Goal: Task Accomplishment & Management: Use online tool/utility

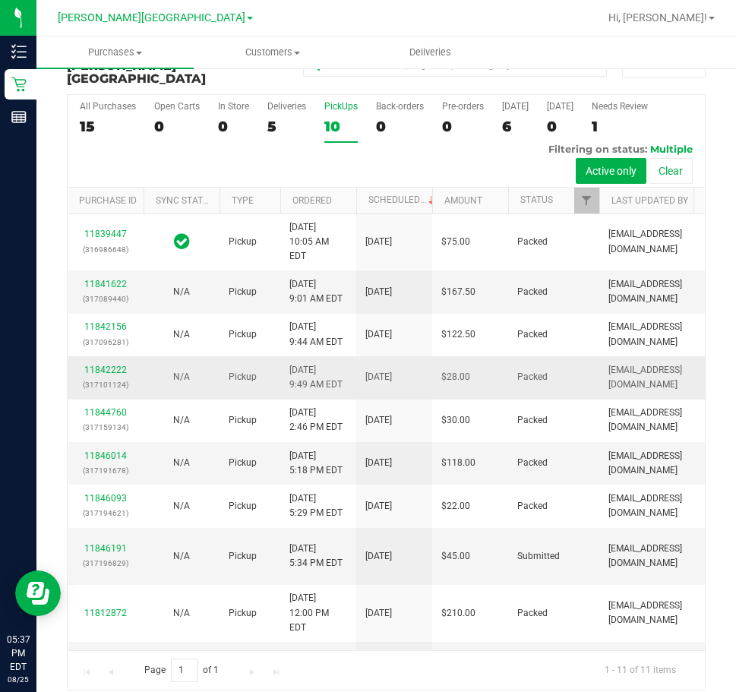
scroll to position [184, 0]
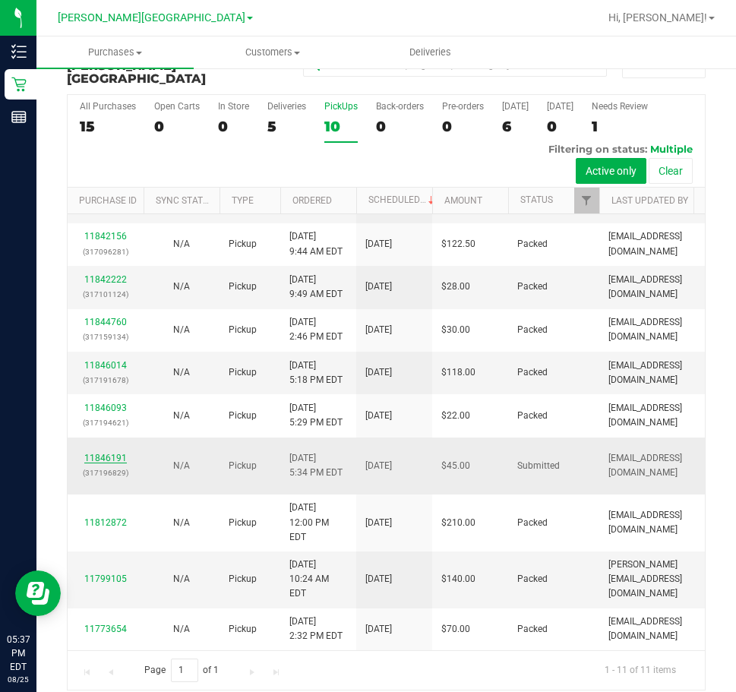
click at [100, 453] on link "11846191" at bounding box center [105, 458] width 43 height 11
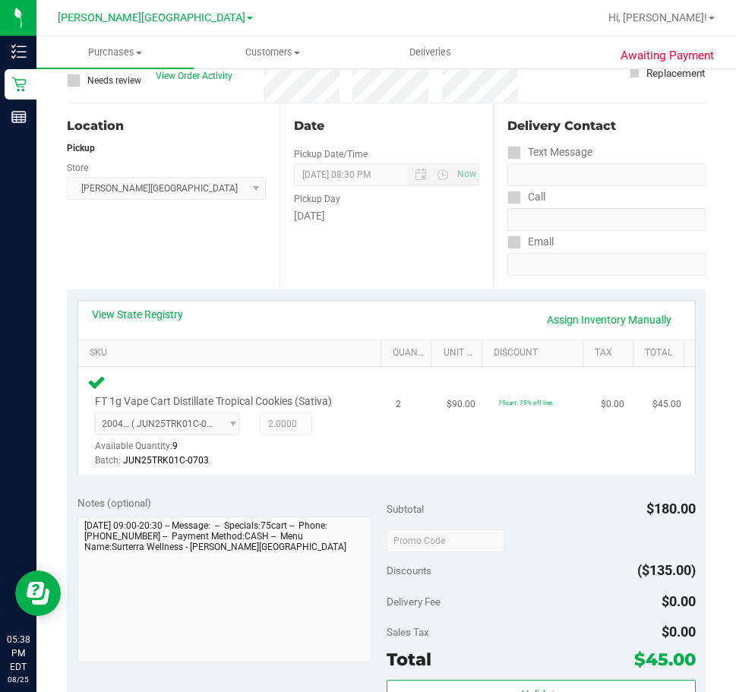
scroll to position [340, 0]
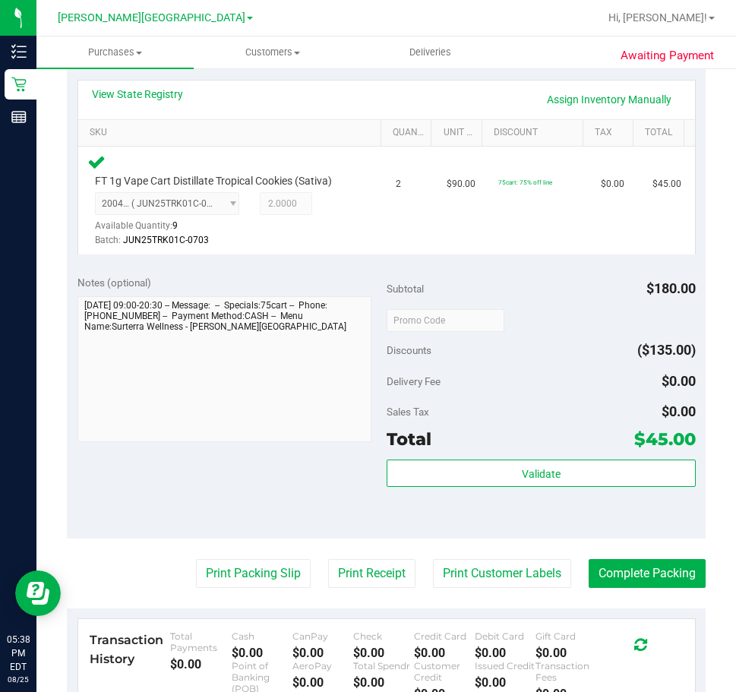
click at [549, 456] on div "Subtotal $180.00 Discounts ($135.00) Delivery Fee $0.00 Sales Tax $0.00 Total $…" at bounding box center [541, 401] width 309 height 253
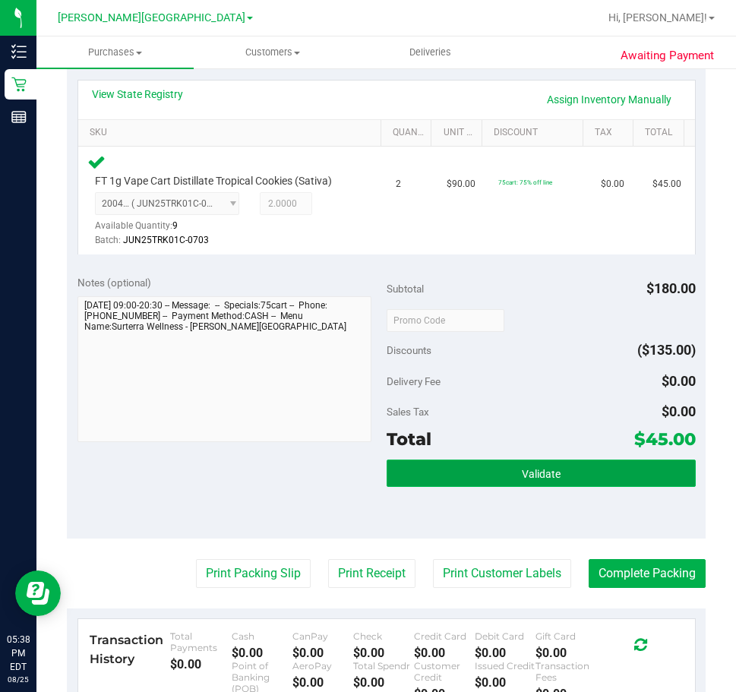
click at [542, 475] on span "Validate" at bounding box center [541, 474] width 39 height 12
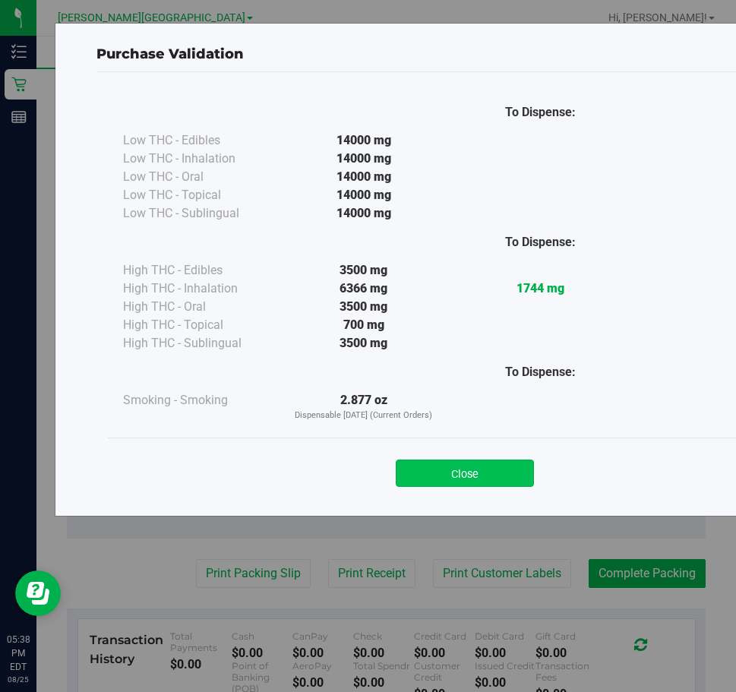
click at [508, 460] on div "Close" at bounding box center [464, 469] width 691 height 38
click at [504, 466] on button "Close" at bounding box center [465, 473] width 138 height 27
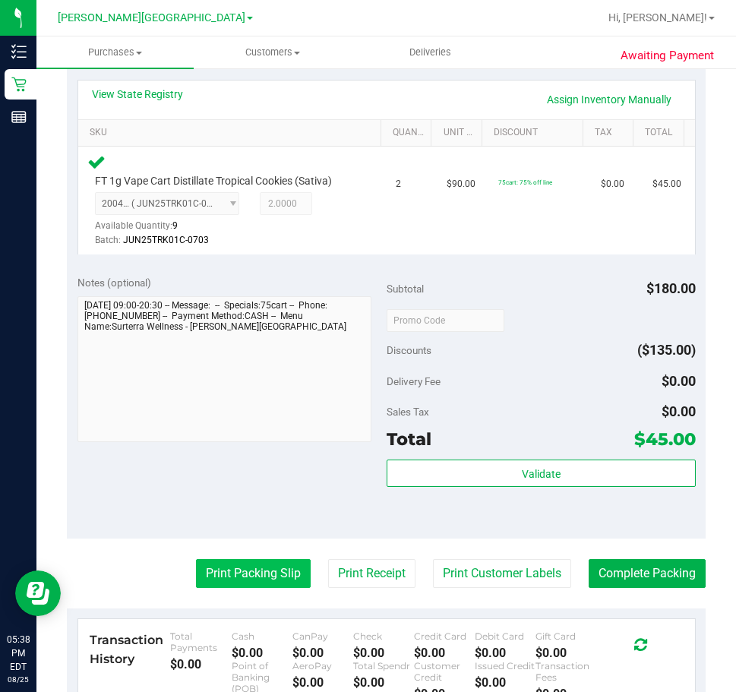
click at [271, 562] on button "Print Packing Slip" at bounding box center [253, 573] width 115 height 29
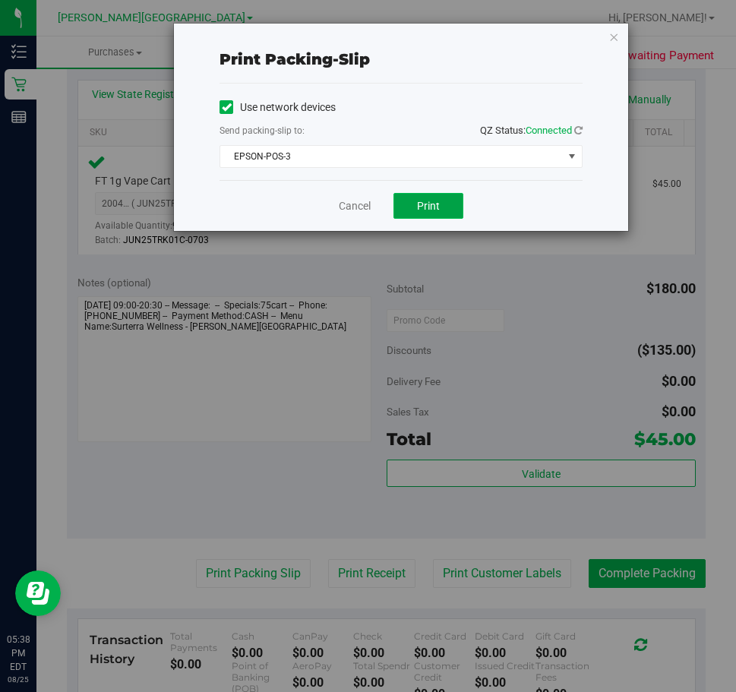
click at [425, 201] on span "Print" at bounding box center [428, 206] width 23 height 12
click at [612, 33] on icon "button" at bounding box center [613, 36] width 11 height 18
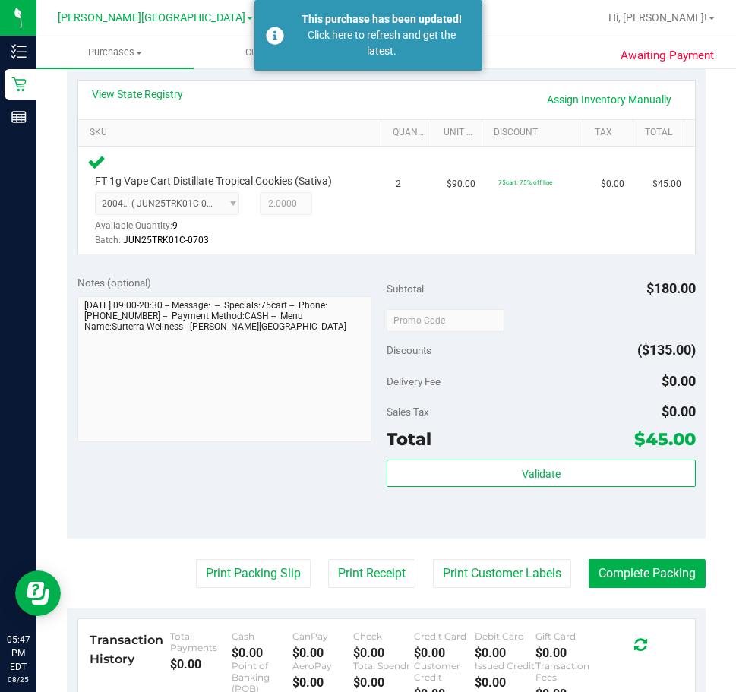
click at [621, 553] on purchase-details "Back Edit Purchase Cancel Purchase View Profile # 11846191 BioTrack ID: - Submi…" at bounding box center [386, 338] width 639 height 1192
click at [623, 574] on button "Complete Packing" at bounding box center [647, 573] width 117 height 29
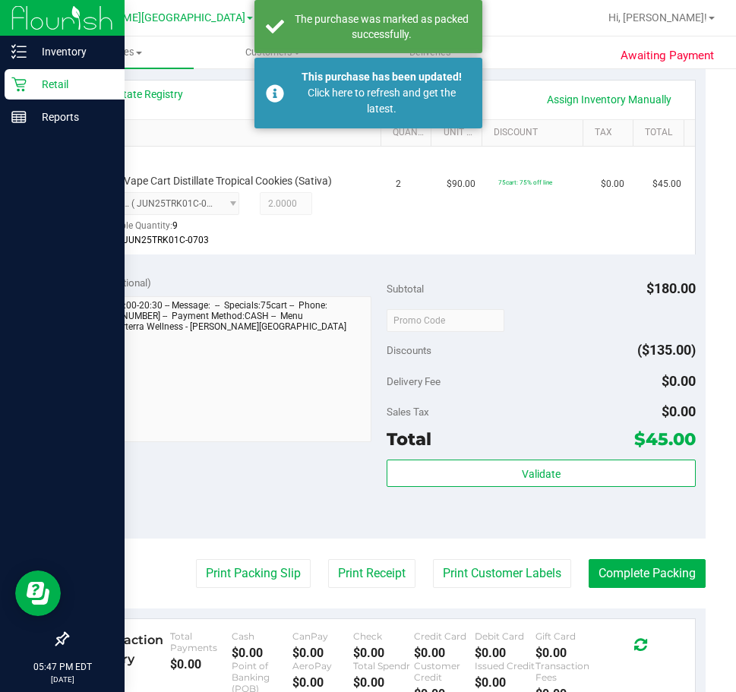
click at [67, 90] on p "Retail" at bounding box center [72, 84] width 91 height 18
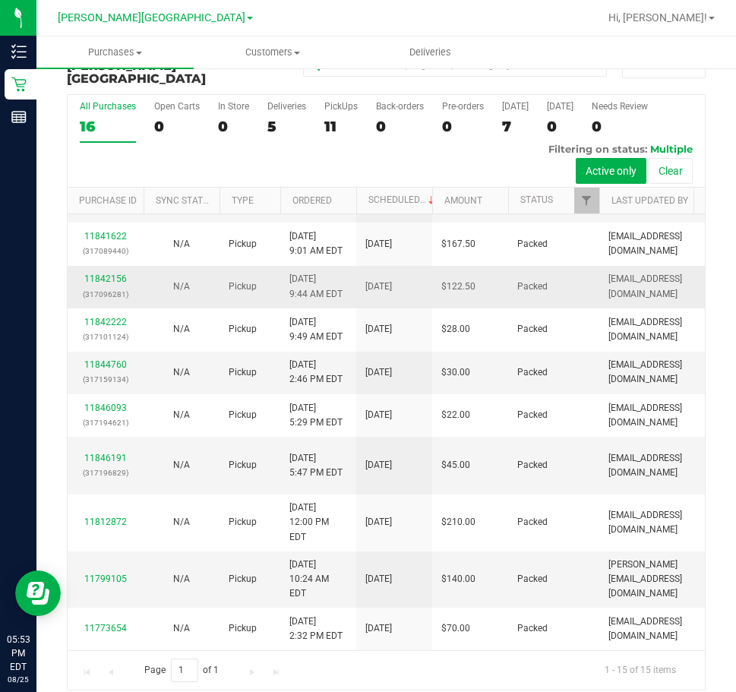
scroll to position [687, 0]
click at [331, 118] on div "11" at bounding box center [340, 126] width 33 height 17
click at [0, 0] on input "PickUps 11" at bounding box center [0, 0] width 0 height 0
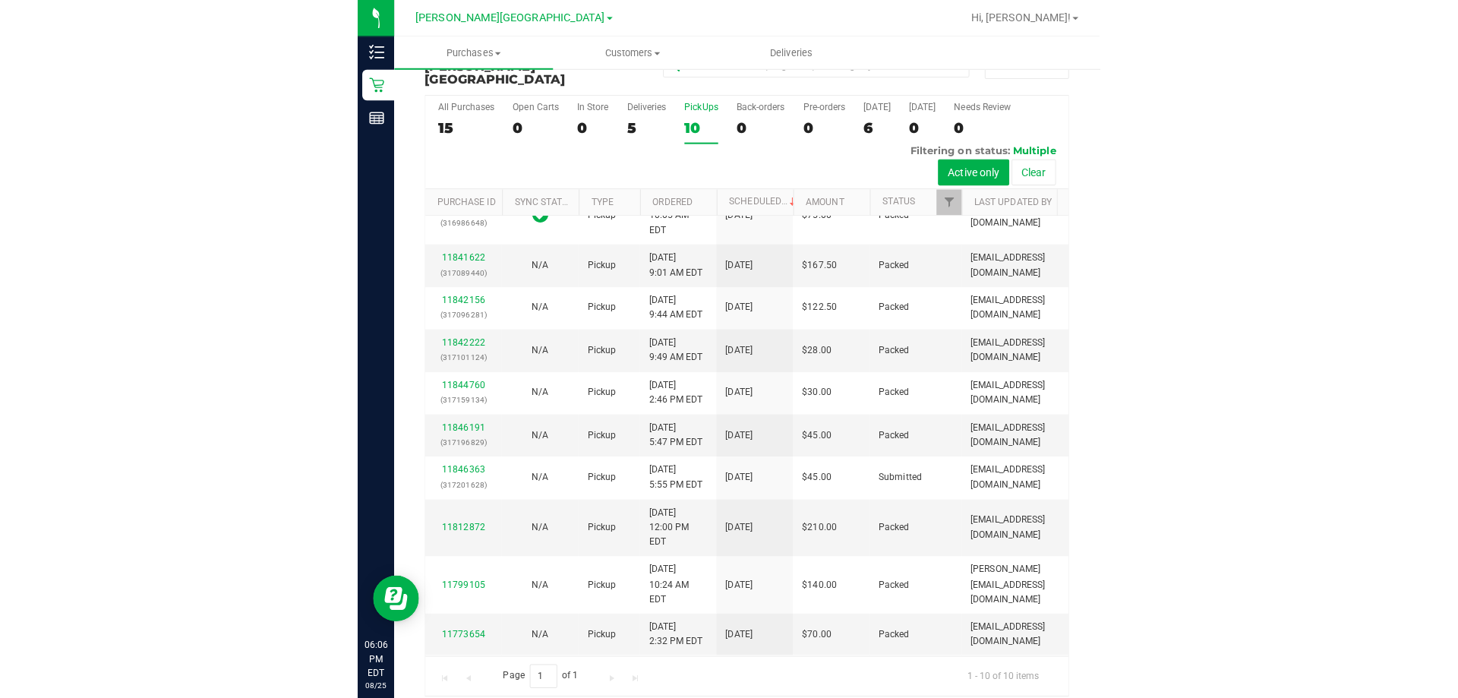
scroll to position [0, 0]
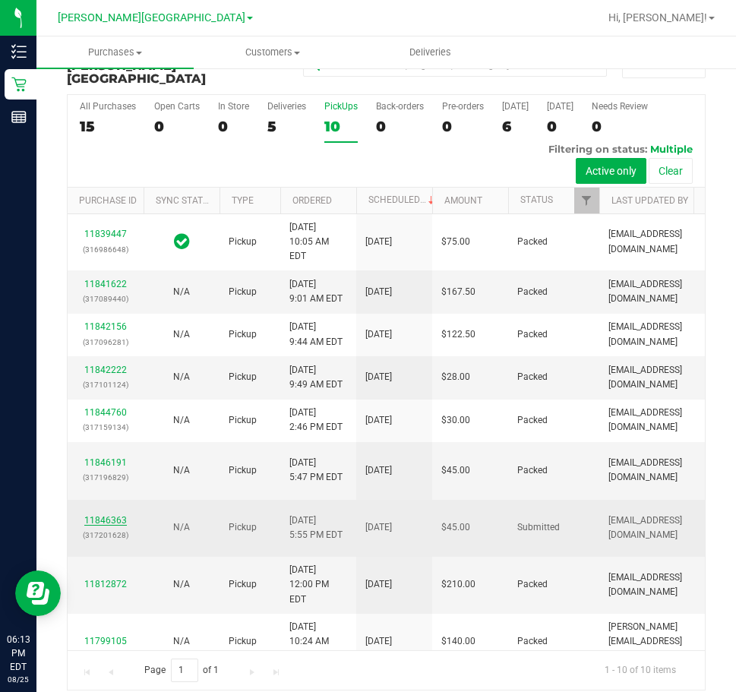
click at [113, 526] on link "11846363" at bounding box center [105, 520] width 43 height 11
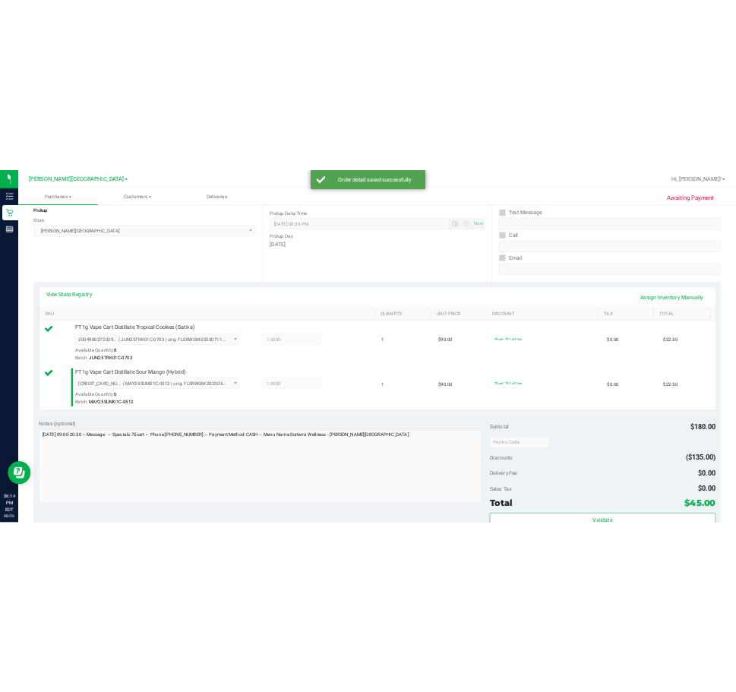
scroll to position [340, 0]
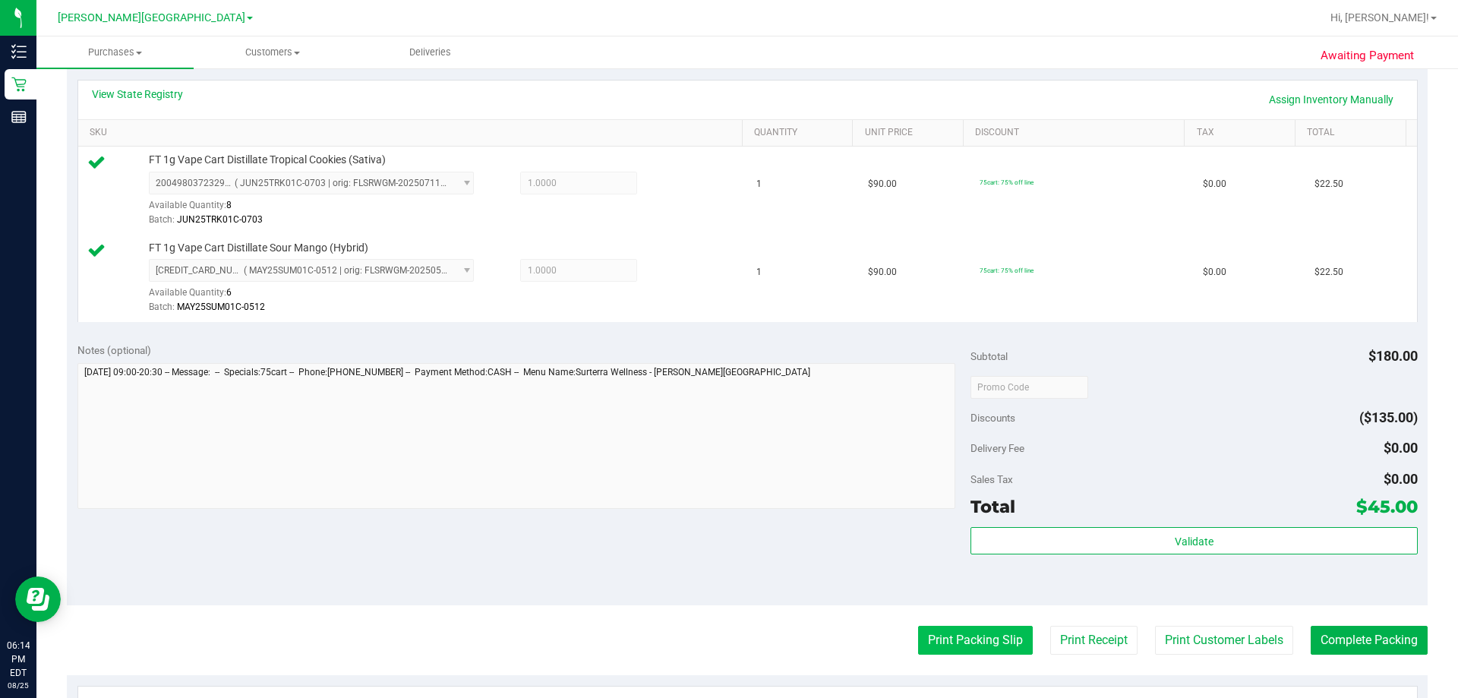
click at [735, 635] on button "Print Packing Slip" at bounding box center [975, 640] width 115 height 29
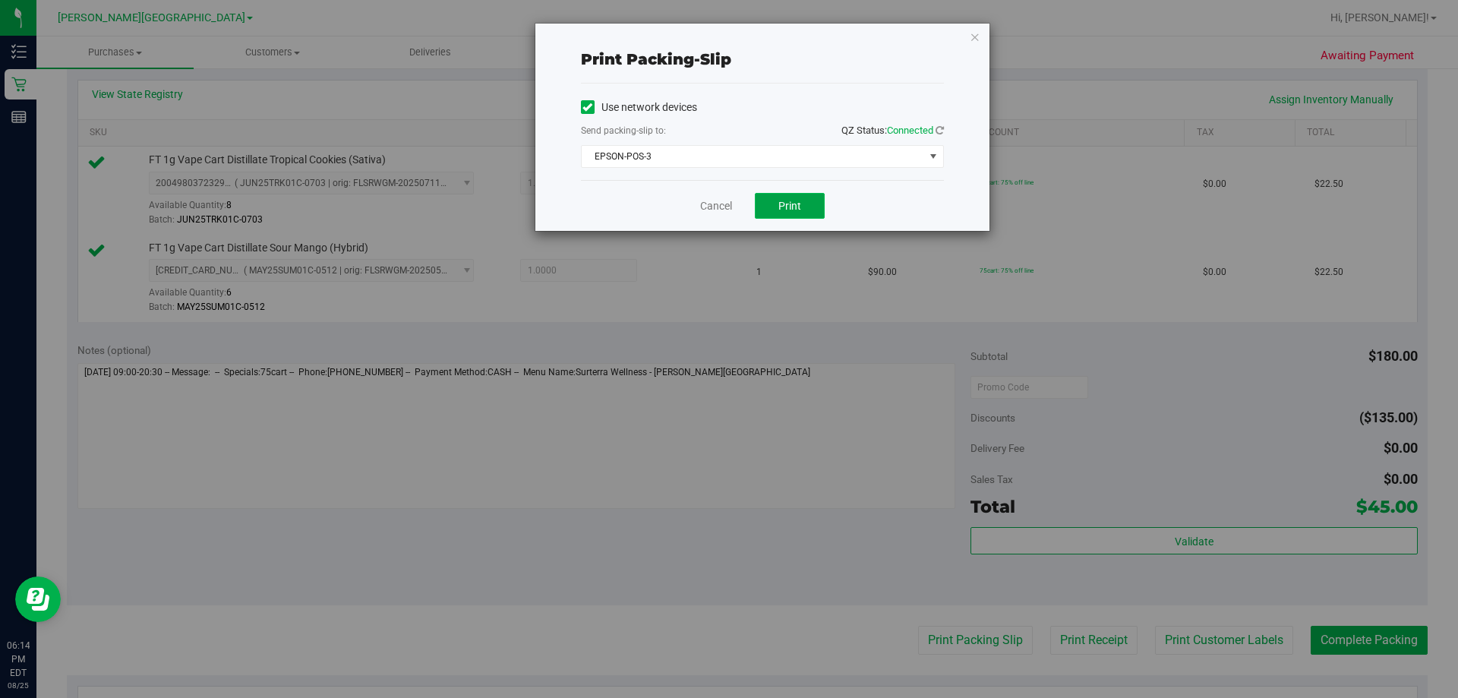
click at [735, 195] on button "Print" at bounding box center [790, 206] width 70 height 26
click at [735, 36] on icon "button" at bounding box center [975, 36] width 11 height 18
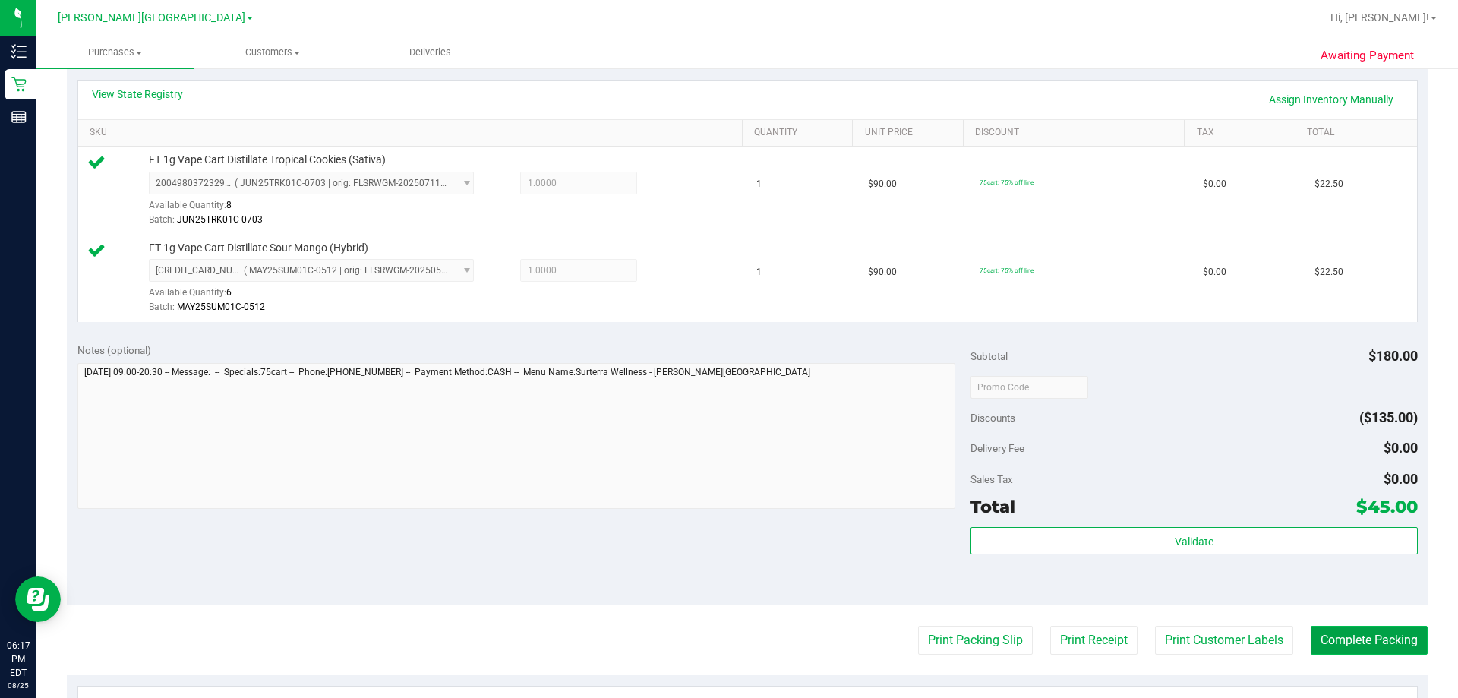
click at [735, 633] on button "Complete Packing" at bounding box center [1369, 640] width 117 height 29
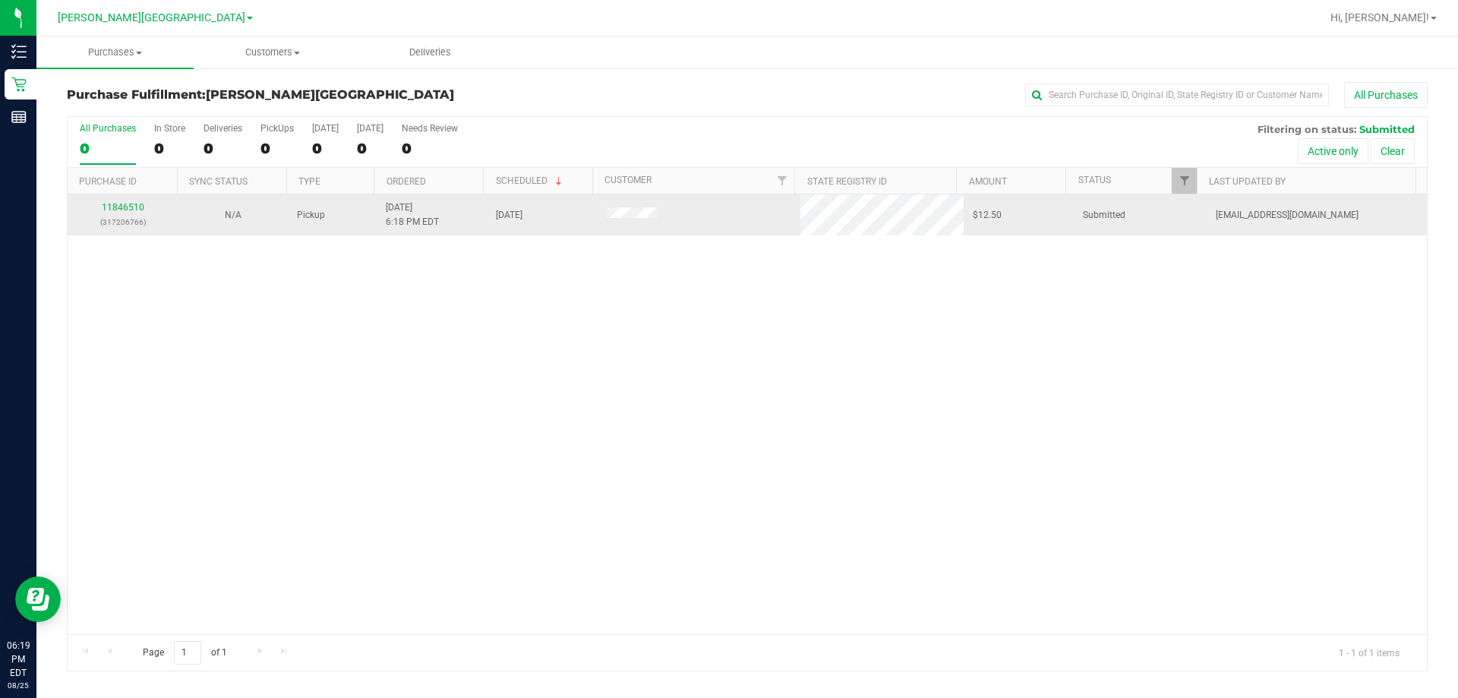
click at [118, 201] on div "11846510 (317206766)" at bounding box center [123, 215] width 92 height 29
click at [122, 206] on link "11846510" at bounding box center [123, 207] width 43 height 11
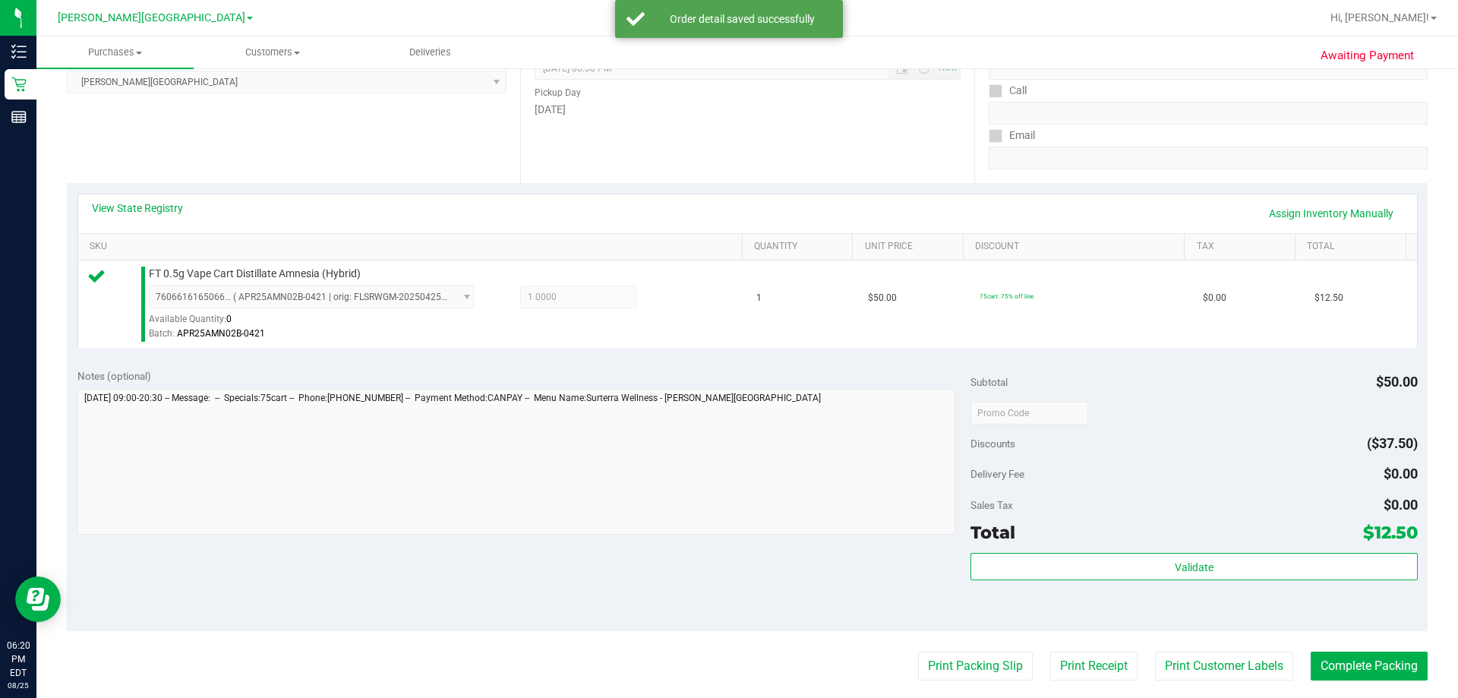
scroll to position [228, 0]
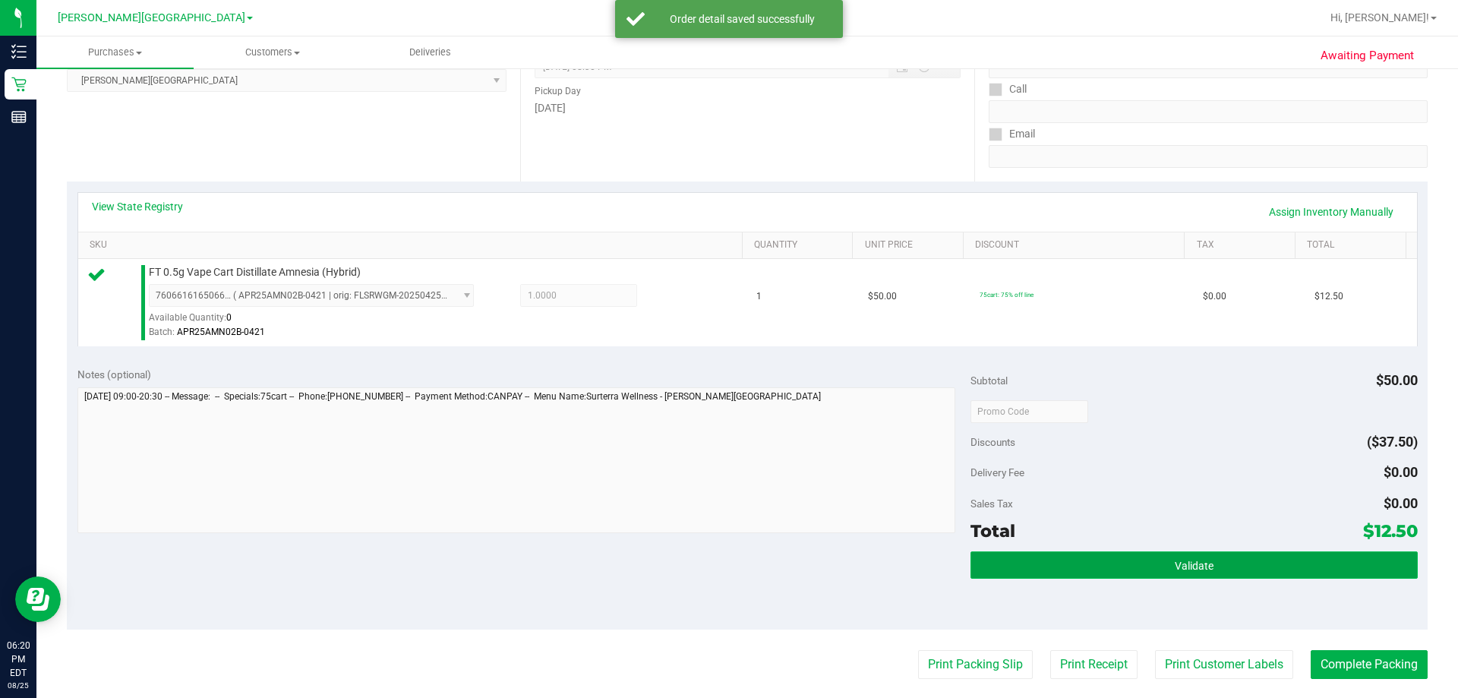
click at [735, 564] on button "Validate" at bounding box center [1194, 564] width 447 height 27
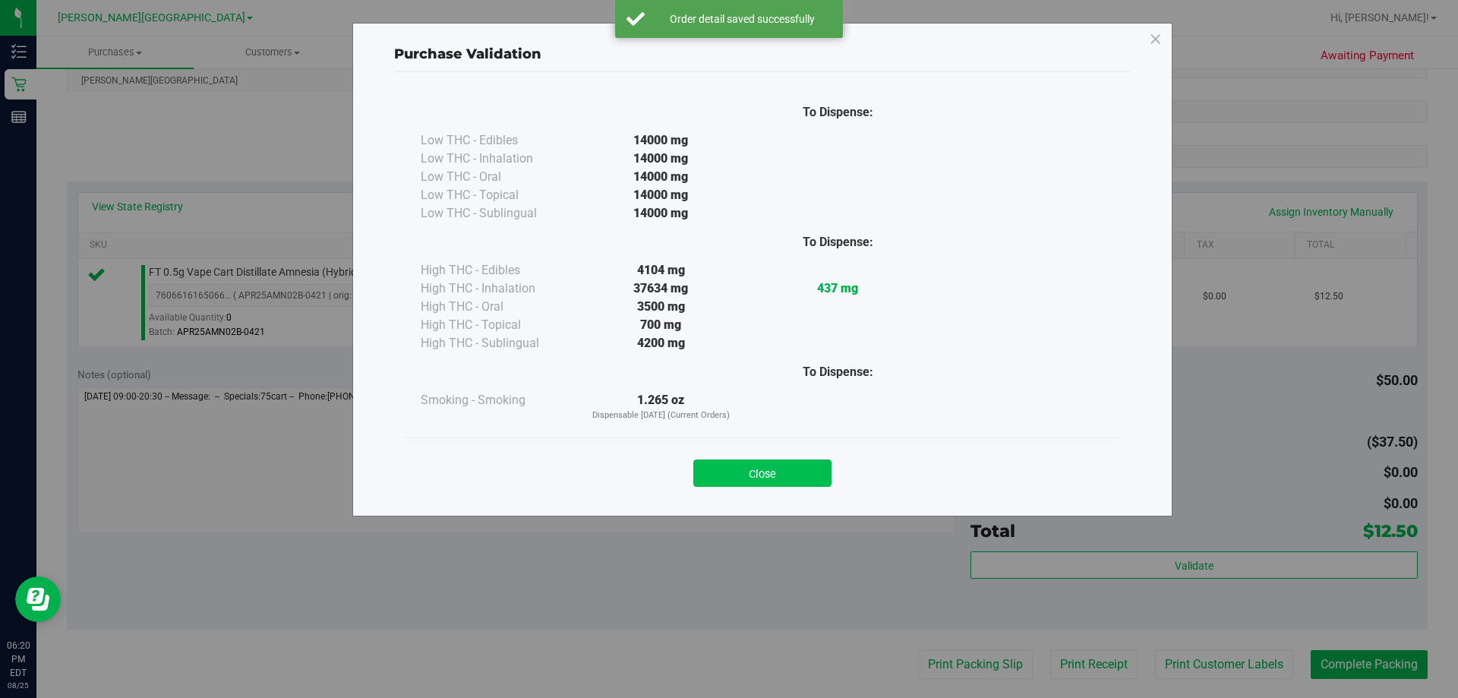
click at [735, 471] on button "Close" at bounding box center [762, 473] width 138 height 27
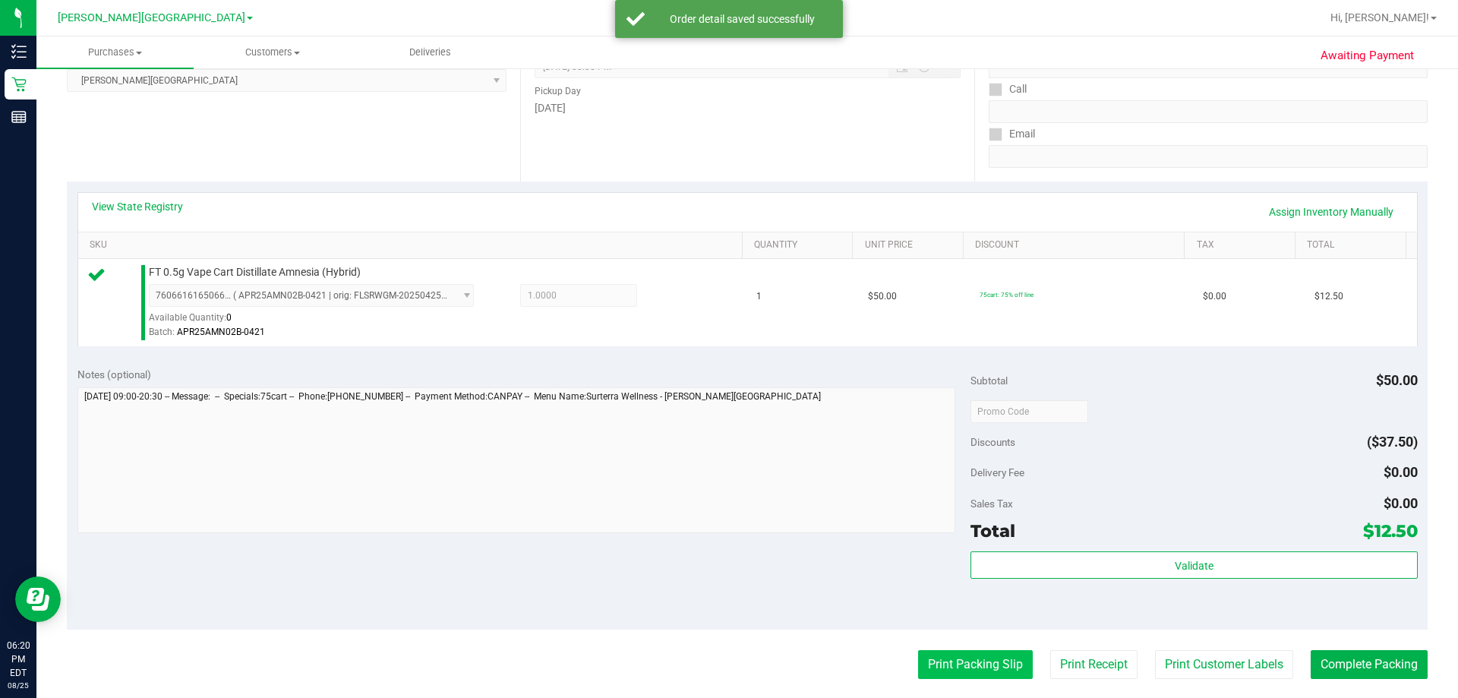
click at [735, 670] on button "Print Packing Slip" at bounding box center [975, 664] width 115 height 29
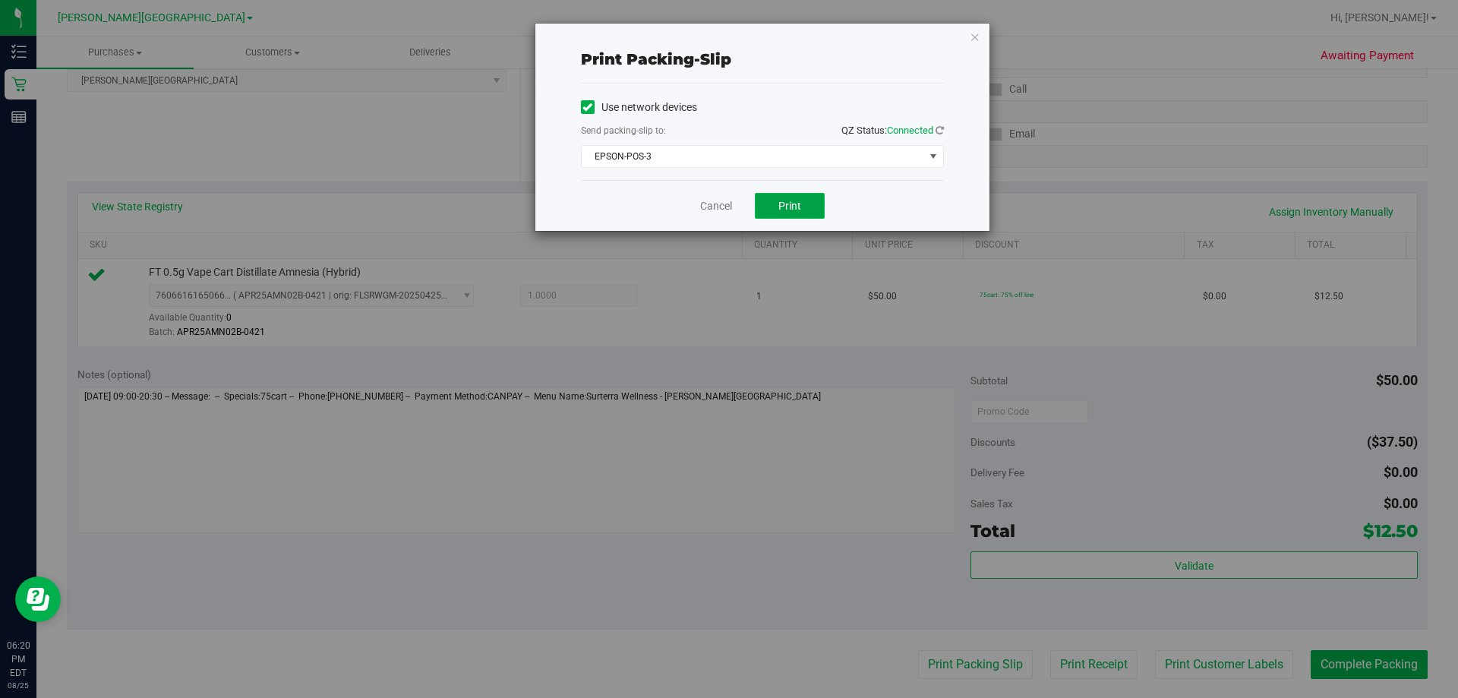
click at [735, 200] on span "Print" at bounding box center [790, 206] width 23 height 12
click at [735, 38] on icon "button" at bounding box center [975, 36] width 11 height 18
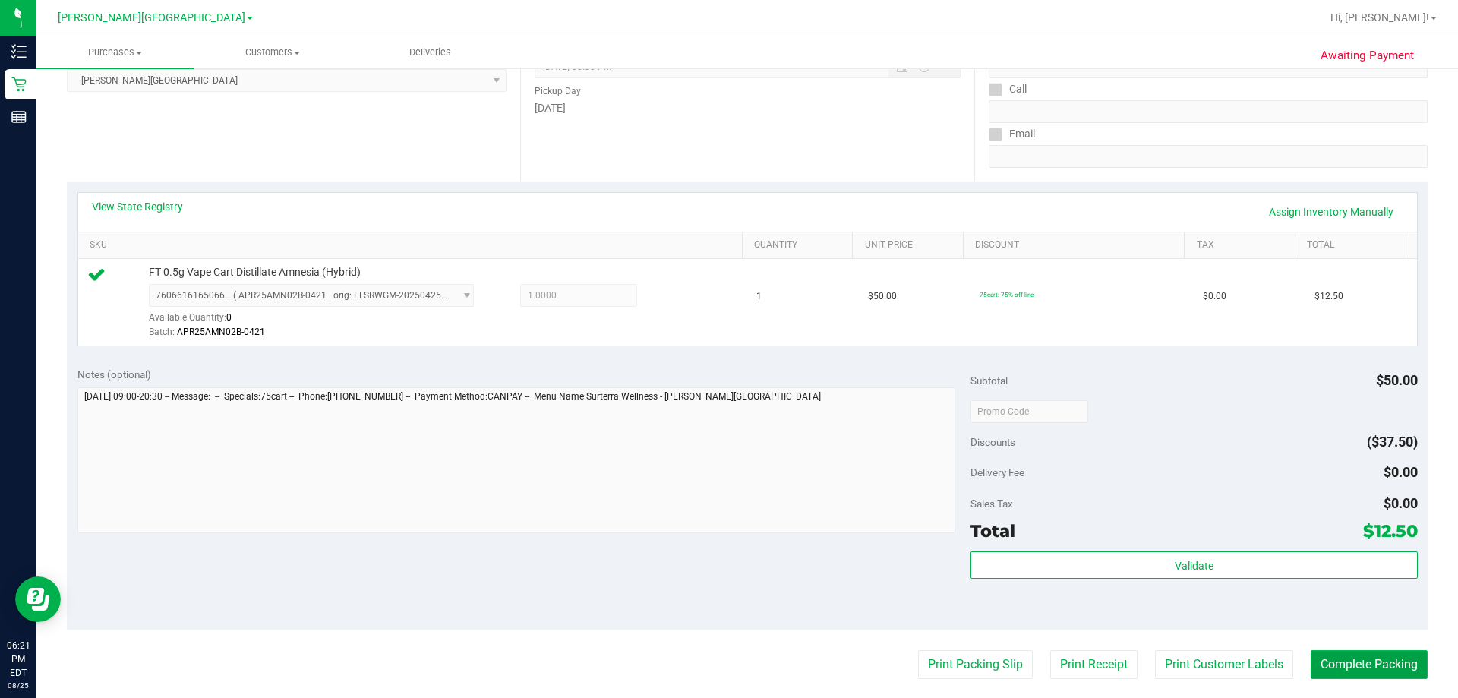
click at [735, 662] on button "Complete Packing" at bounding box center [1369, 664] width 117 height 29
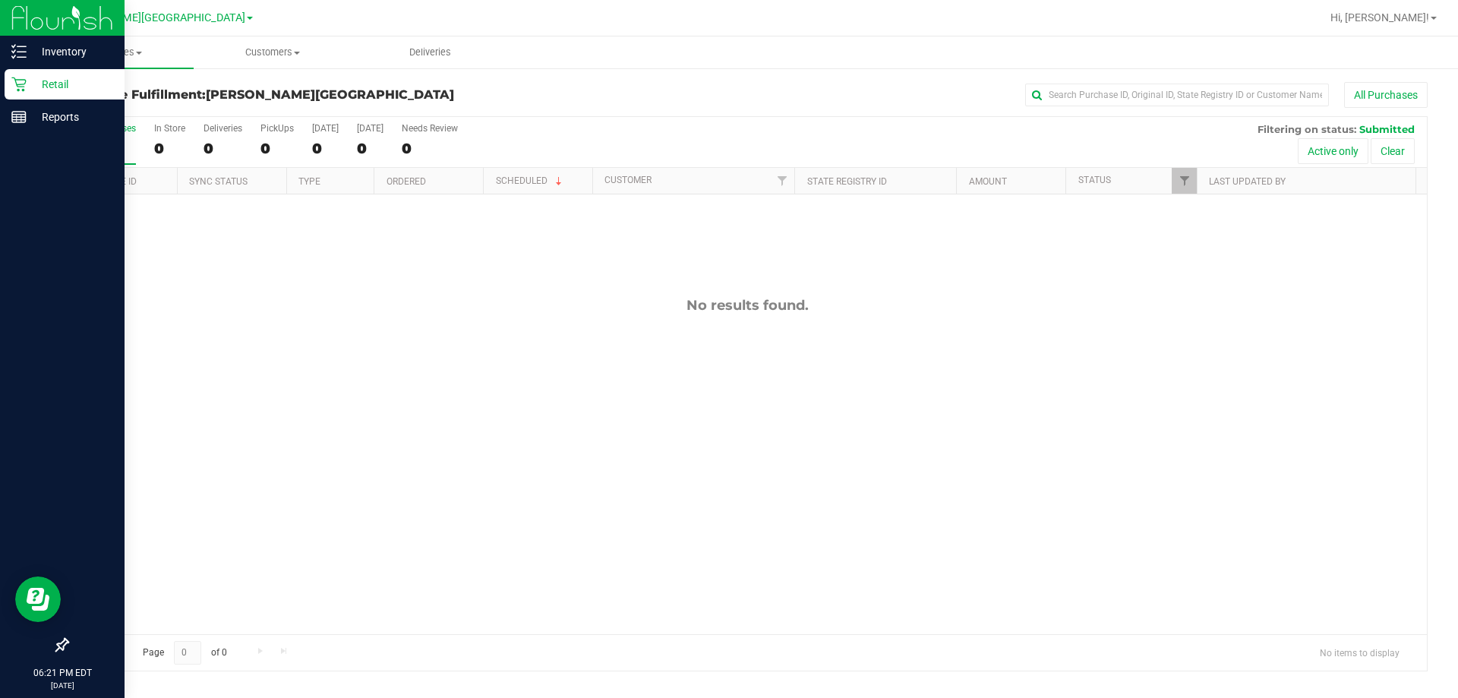
click at [40, 81] on p "Retail" at bounding box center [72, 84] width 91 height 18
